Goal: Use online tool/utility

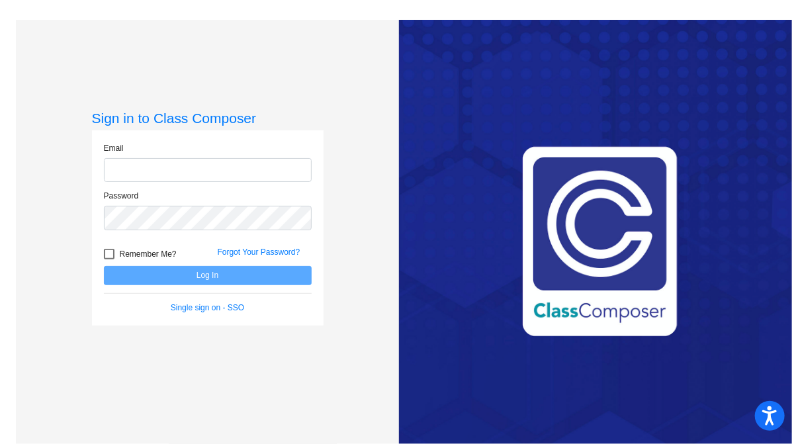
type input "[EMAIL_ADDRESS][DOMAIN_NAME]"
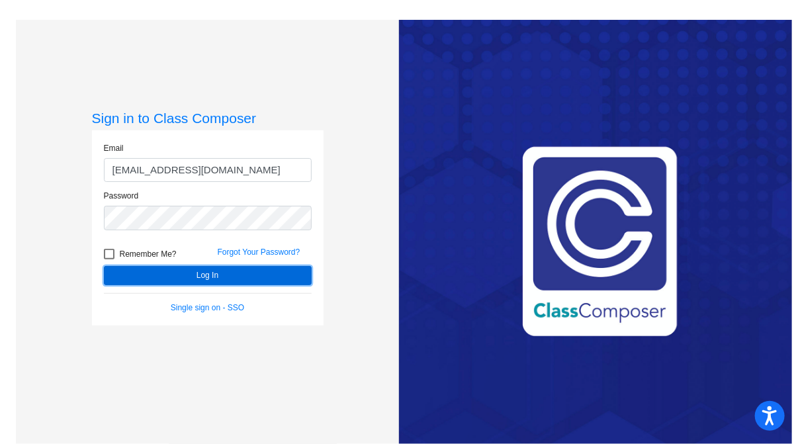
click at [212, 281] on button "Log In" at bounding box center [208, 275] width 208 height 19
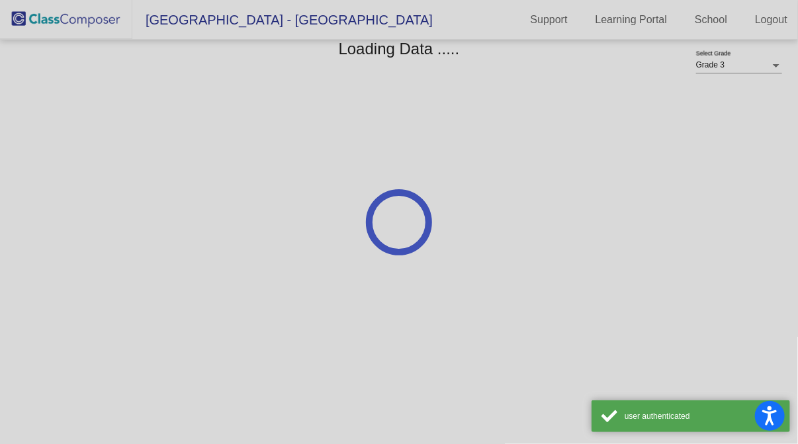
click at [212, 281] on mat-sidenav-content "Grade 3 Select Grade Loading Data ....." at bounding box center [399, 242] width 798 height 404
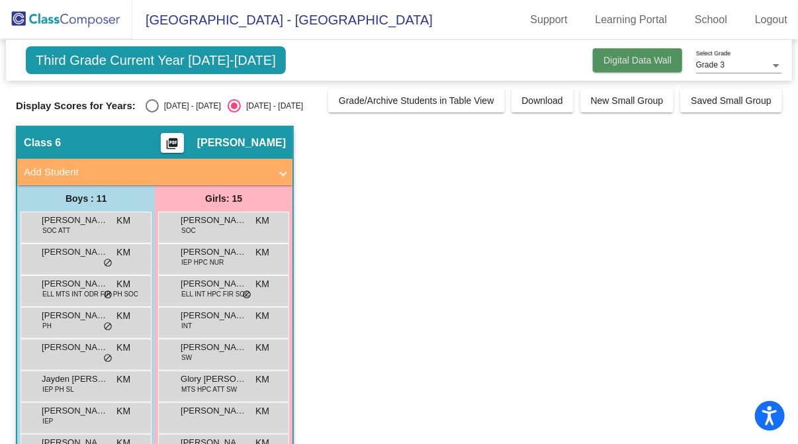
click at [628, 66] on button "Digital Data Wall" at bounding box center [637, 60] width 89 height 24
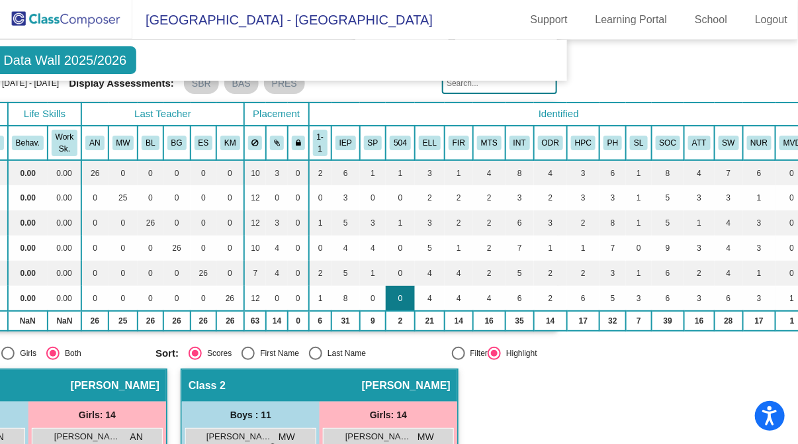
scroll to position [57, 225]
click at [626, 300] on td "3" at bounding box center [638, 298] width 25 height 25
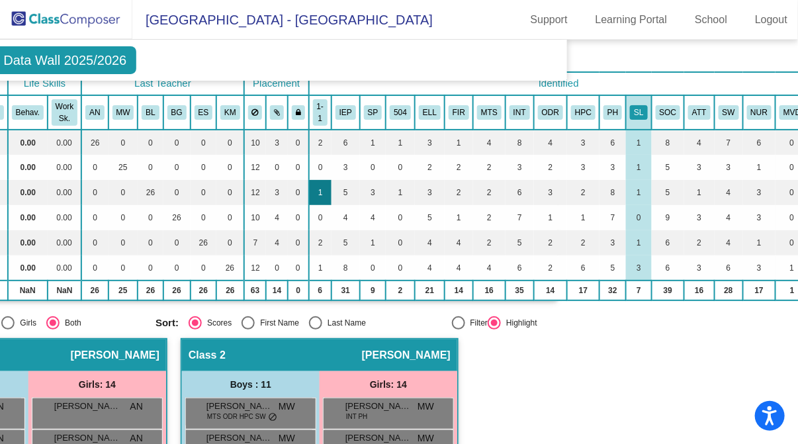
scroll to position [89, 225]
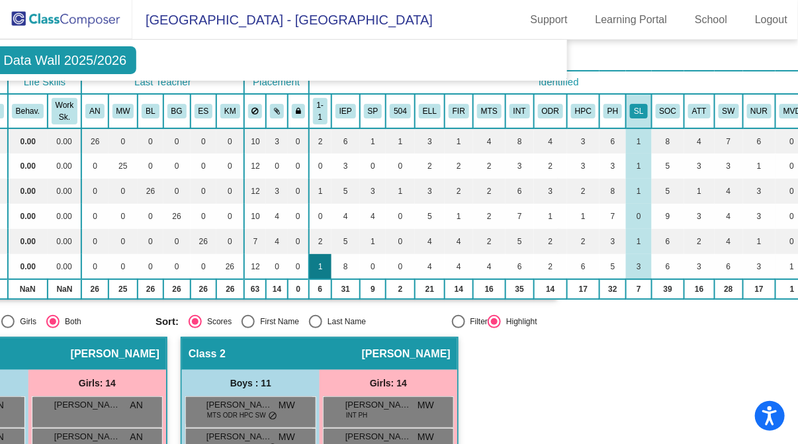
click at [311, 261] on td "1" at bounding box center [320, 266] width 22 height 25
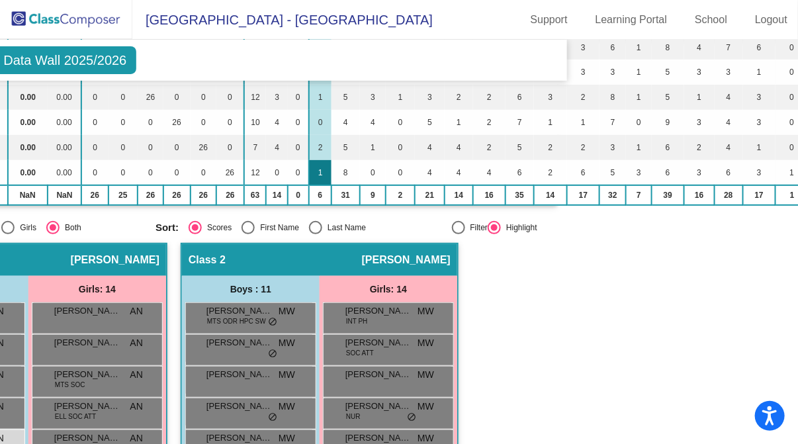
scroll to position [0, 225]
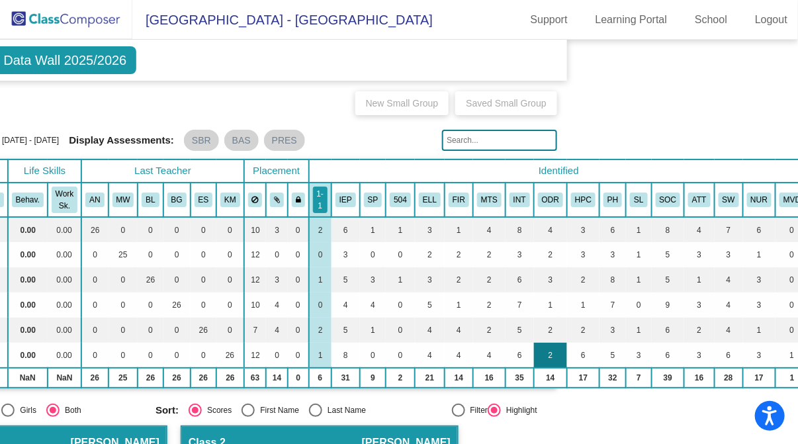
click at [546, 356] on td "2" at bounding box center [550, 355] width 33 height 25
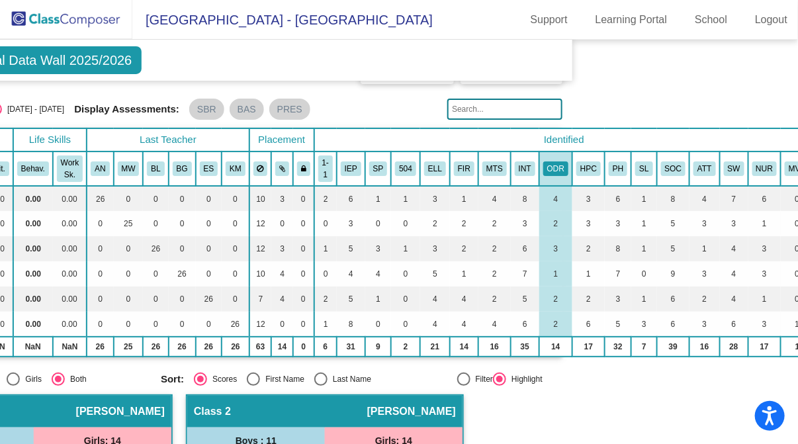
scroll to position [0, 220]
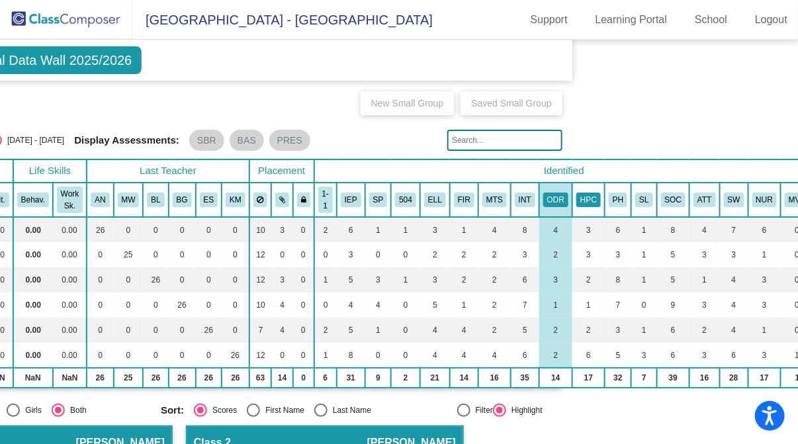
click at [577, 198] on button "HPC" at bounding box center [588, 199] width 24 height 15
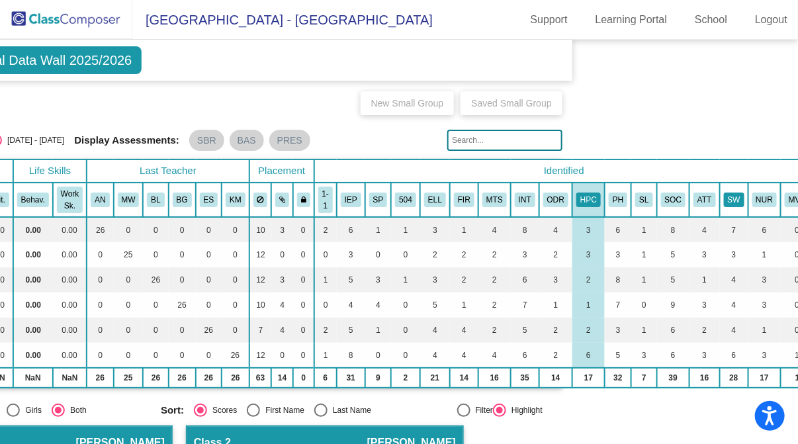
click at [724, 198] on button "SW" at bounding box center [734, 199] width 21 height 15
